Goal: Task Accomplishment & Management: Use online tool/utility

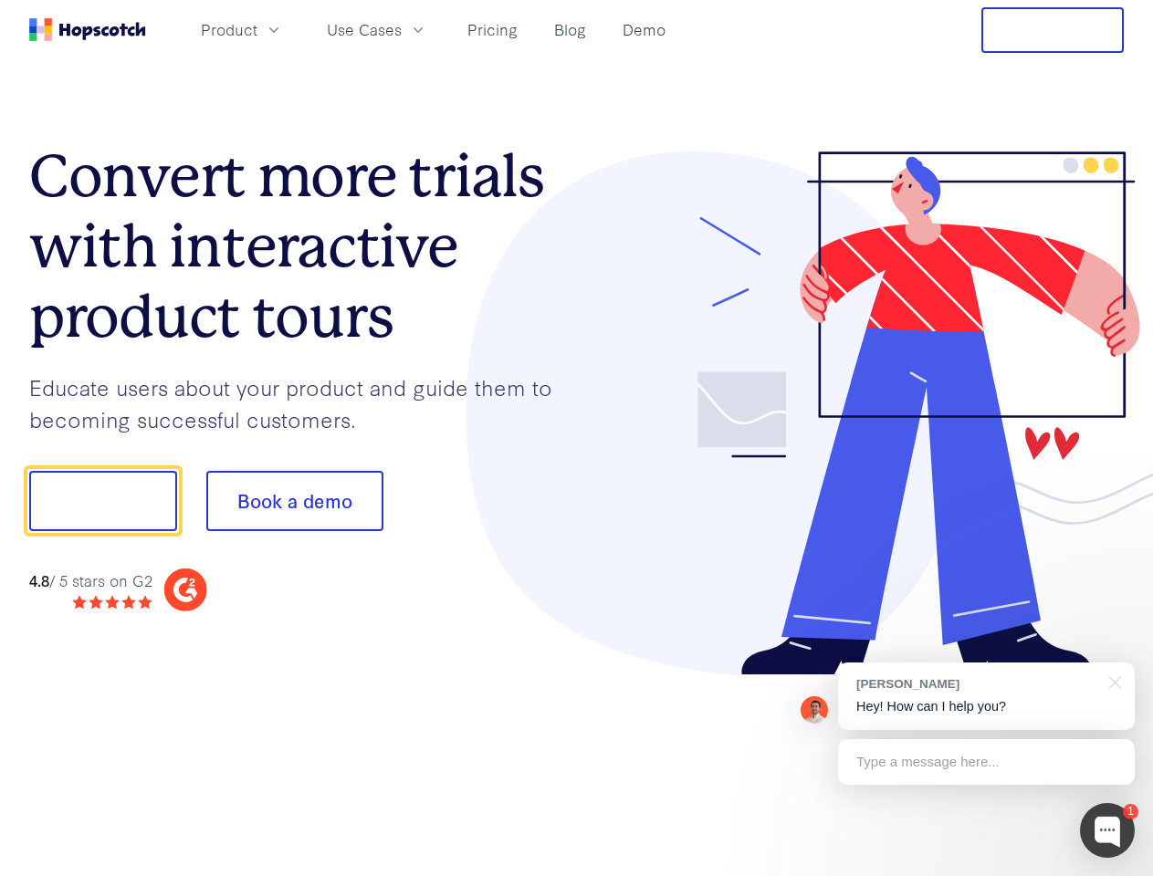
click at [577, 438] on div at bounding box center [851, 414] width 548 height 525
click at [257, 29] on span "Product" at bounding box center [229, 29] width 57 height 23
click at [402, 29] on span "Use Cases" at bounding box center [364, 29] width 75 height 23
click at [1052, 30] on button "Free Trial" at bounding box center [1052, 30] width 142 height 46
click at [102, 501] on button "Show me!" at bounding box center [103, 501] width 148 height 60
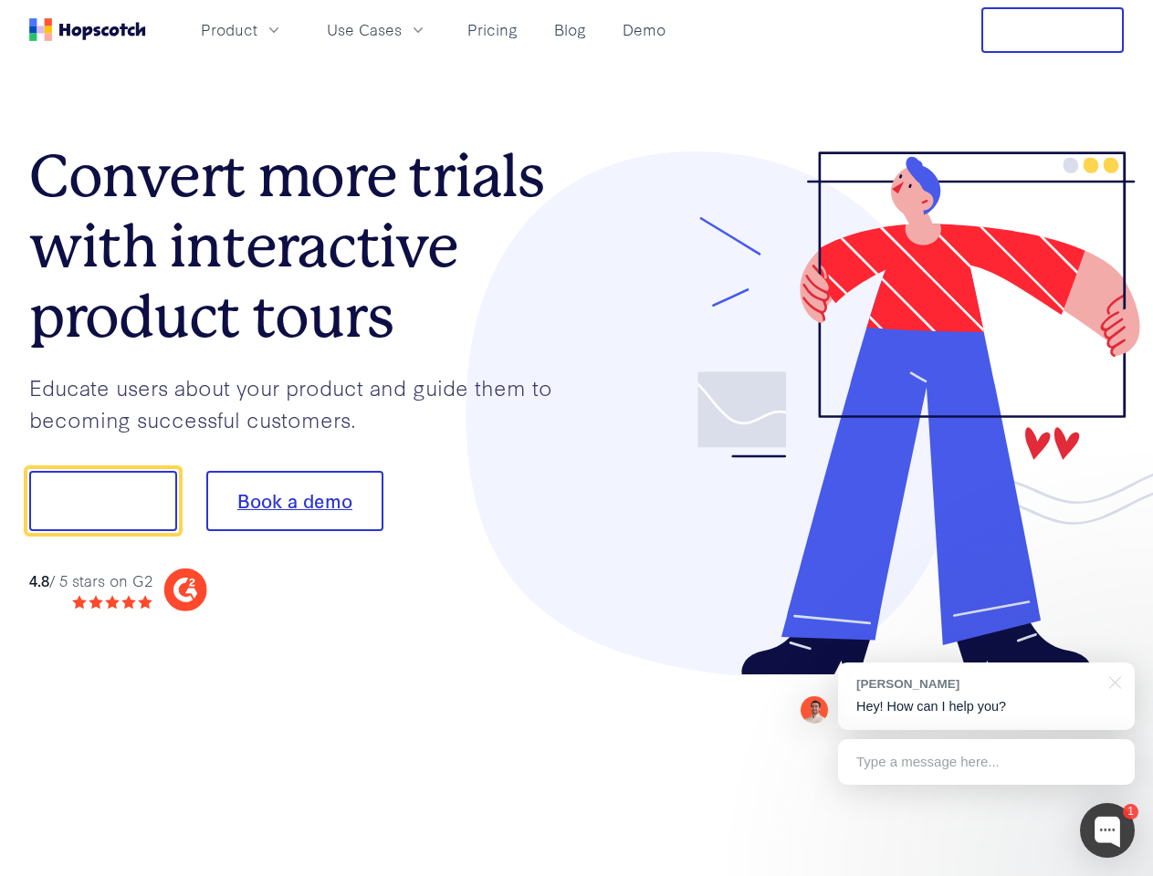
click at [294, 501] on button "Book a demo" at bounding box center [294, 501] width 177 height 60
click at [1107, 831] on div at bounding box center [1107, 830] width 55 height 55
click at [986, 696] on div "[PERSON_NAME] Hey! How can I help you?" at bounding box center [986, 697] width 297 height 68
click at [1112, 681] on div at bounding box center [963, 498] width 342 height 609
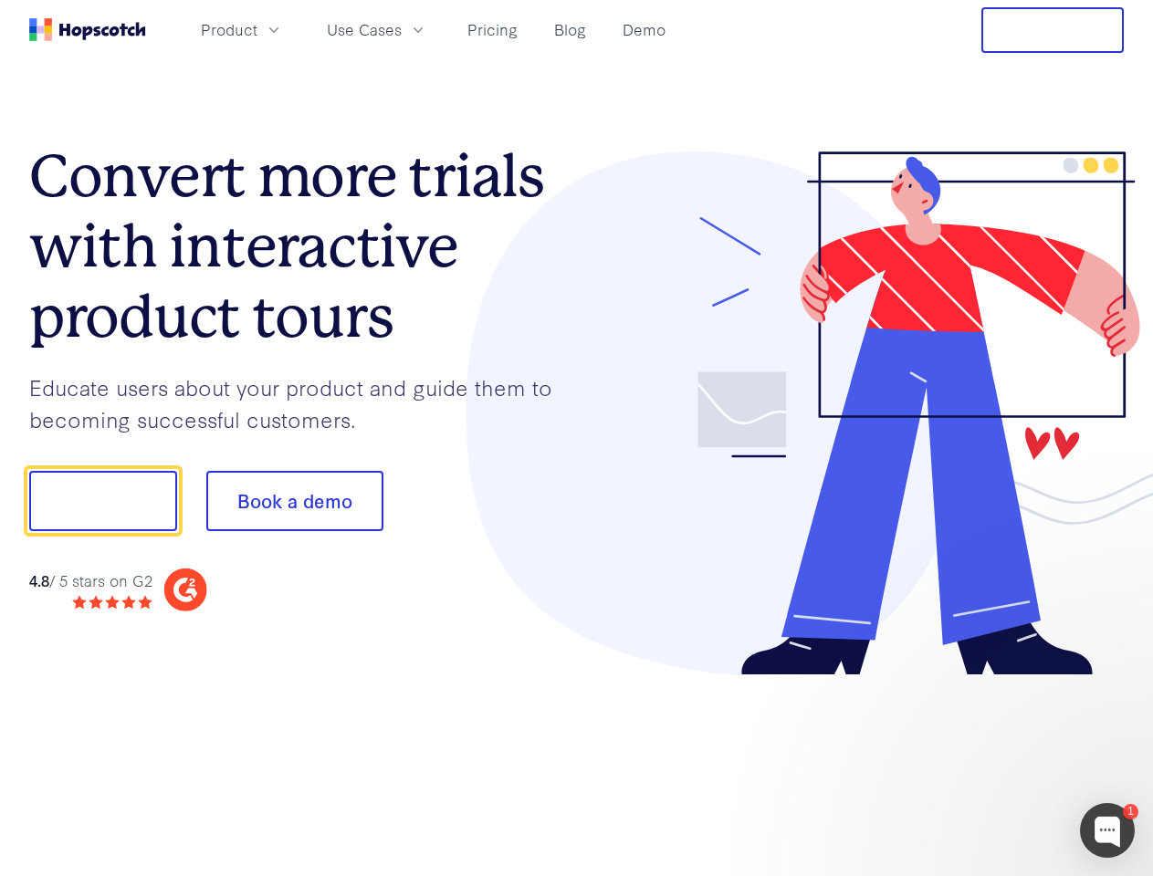
click at [986, 762] on div at bounding box center [963, 621] width 342 height 364
